Goal: Download file/media

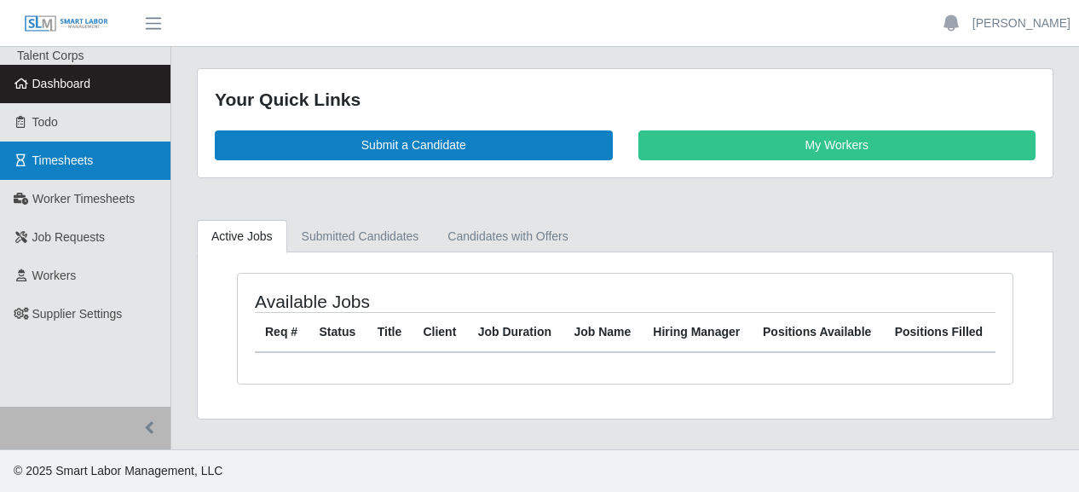
click at [77, 157] on span "Timesheets" at bounding box center [62, 160] width 61 height 14
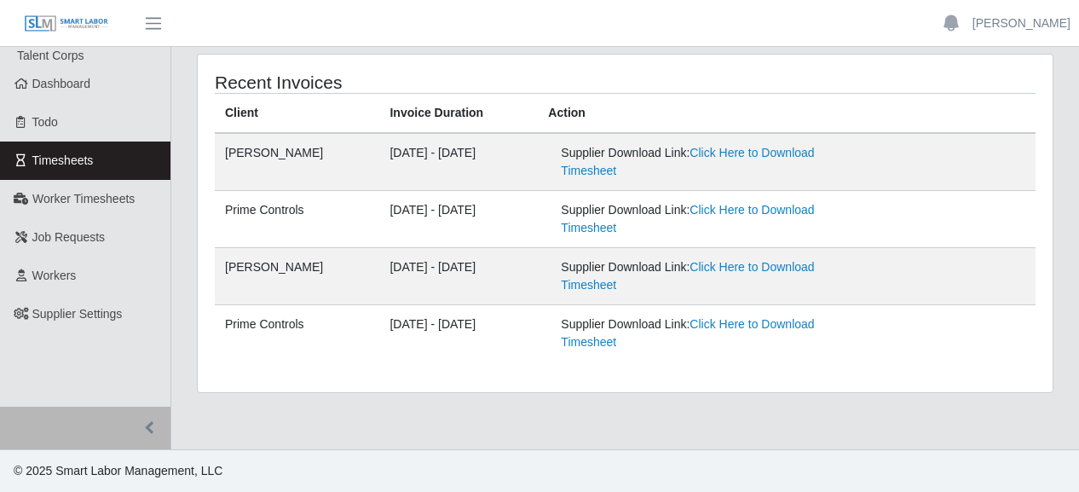
click at [789, 141] on td "Supplier Download Link: Click Here to Download Timesheet" at bounding box center [787, 162] width 498 height 58
click at [783, 147] on link "Click Here to Download Timesheet" at bounding box center [687, 162] width 253 height 32
click at [1030, 375] on div "Recent Invoices Client Invoice Duration Action CS Erickson 09/14/2025 - 09/20/2…" at bounding box center [625, 223] width 855 height 337
click at [765, 212] on link "Click Here to Download Timesheet" at bounding box center [687, 219] width 253 height 32
click at [1035, 33] on ul "Aimee Smith Account Settings Logout" at bounding box center [996, 23] width 149 height 29
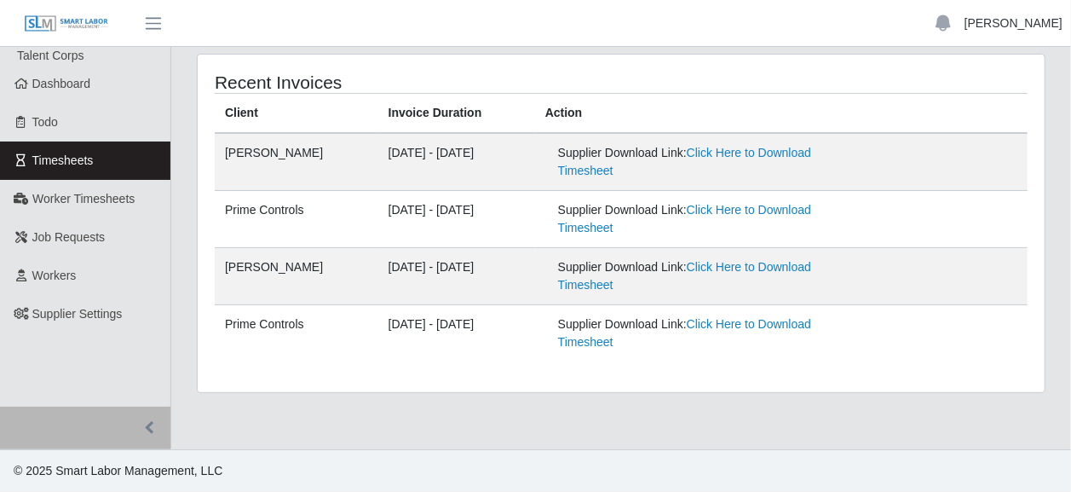
click at [1026, 28] on link "[PERSON_NAME]" at bounding box center [1014, 23] width 98 height 18
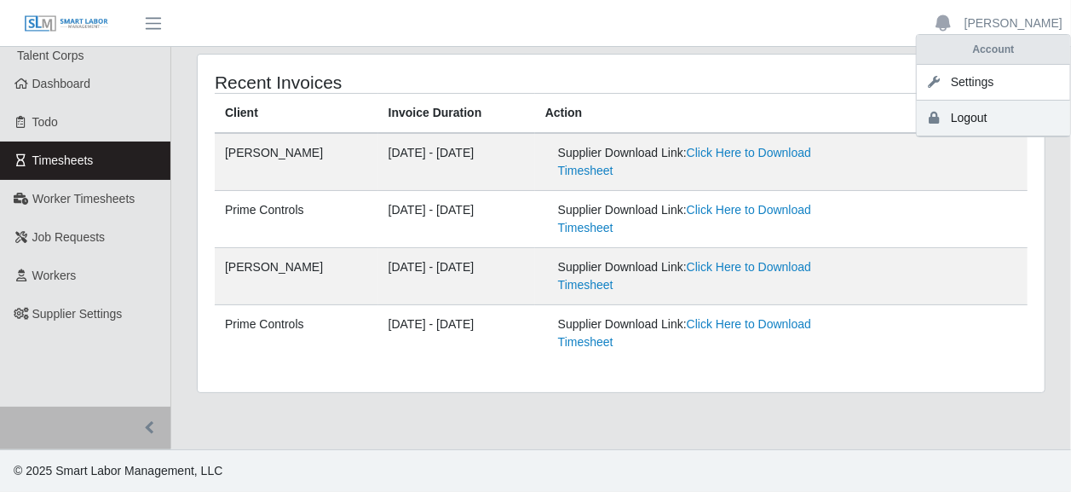
click at [985, 114] on link "Logout" at bounding box center [993, 119] width 153 height 36
